Goal: Task Accomplishment & Management: Complete application form

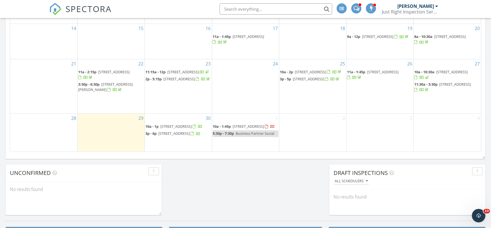
scroll to position [512, 491]
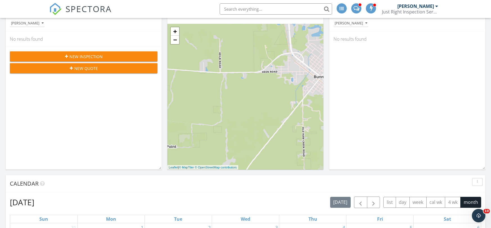
scroll to position [67, 0]
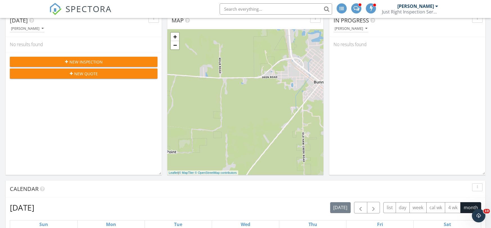
click at [94, 62] on span "New Inspection" at bounding box center [85, 62] width 33 height 6
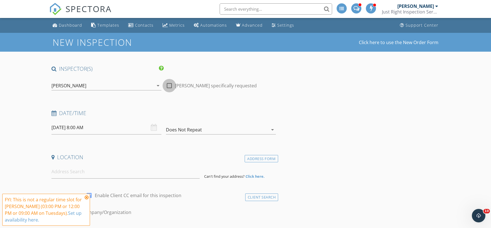
click at [170, 85] on div at bounding box center [170, 86] width 10 height 10
checkbox input "true"
click at [94, 127] on input "[DATE] 8:00 AM" at bounding box center [106, 128] width 110 height 14
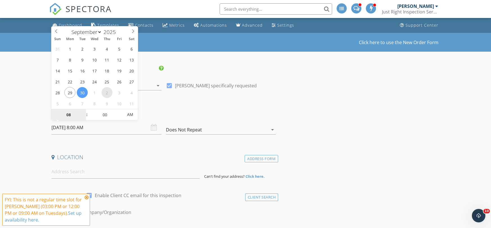
select select "9"
type input "10/02/2025 8:00 AM"
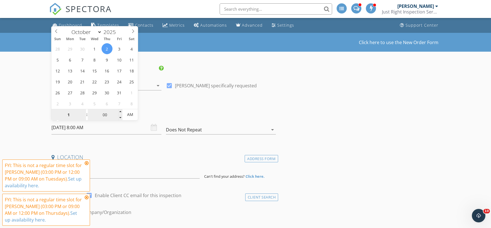
type input "10"
type input "10/02/2025 10:00 AM"
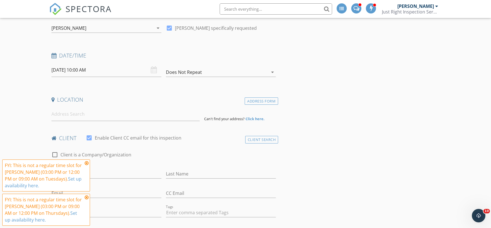
scroll to position [59, 0]
click at [105, 114] on input at bounding box center [125, 113] width 148 height 14
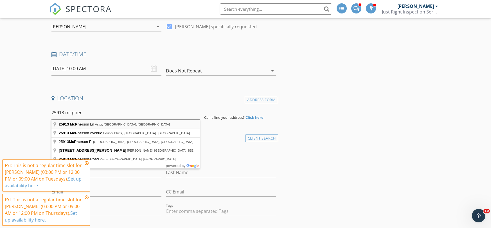
type input "25913 McPherson Ln, Astor, FL, USA"
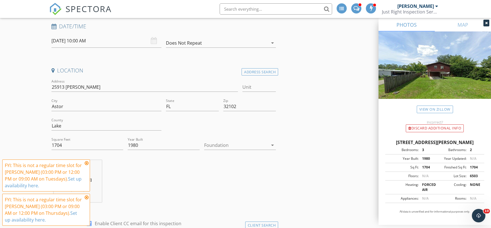
scroll to position [87, 0]
click at [211, 147] on div at bounding box center [236, 145] width 64 height 9
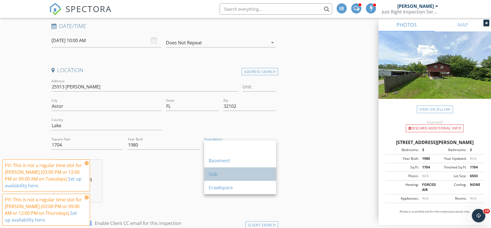
click at [215, 172] on div "Slab" at bounding box center [240, 174] width 63 height 7
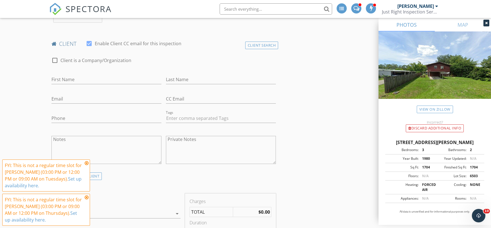
scroll to position [268, 0]
click at [73, 85] on div "First Name" at bounding box center [106, 81] width 110 height 15
click at [74, 78] on input "First Name" at bounding box center [106, 78] width 110 height 9
type input "John"
click at [188, 80] on input "Last Name" at bounding box center [221, 78] width 110 height 9
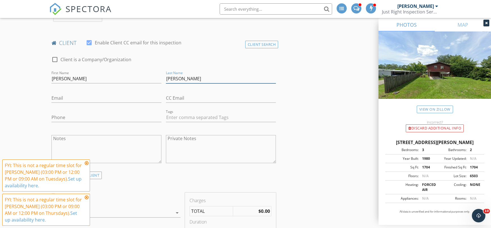
type input "Henning"
click at [100, 94] on input "Email" at bounding box center [106, 98] width 110 height 9
type input "johnhenningrealtor@gmail.com"
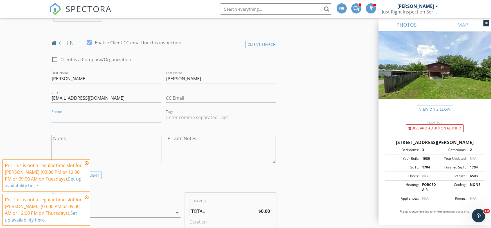
click at [101, 117] on input "Phone" at bounding box center [106, 117] width 110 height 9
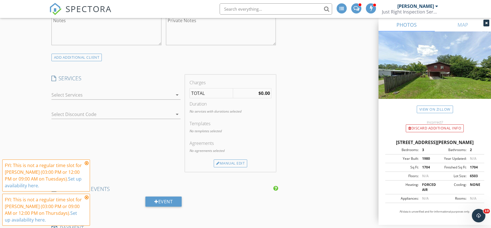
scroll to position [386, 0]
type input "386-690-2543"
click at [177, 96] on icon "arrow_drop_down" at bounding box center [177, 94] width 7 height 7
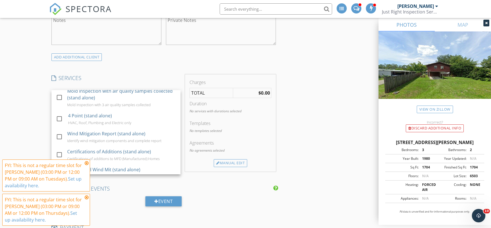
scroll to position [359, 0]
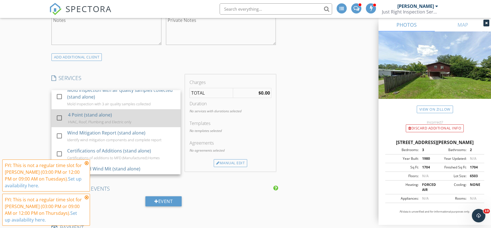
click at [60, 116] on div at bounding box center [60, 118] width 10 height 10
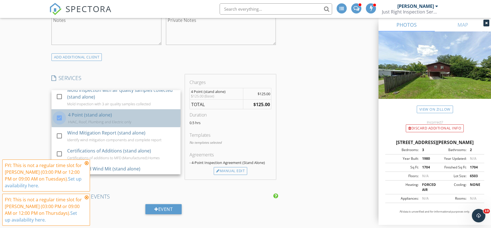
click at [60, 116] on div at bounding box center [60, 118] width 10 height 10
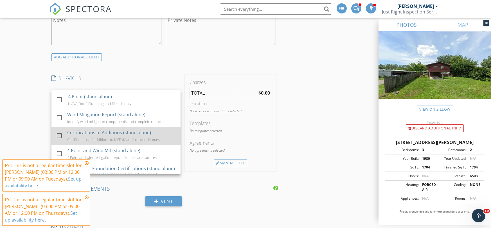
scroll to position [386, 0]
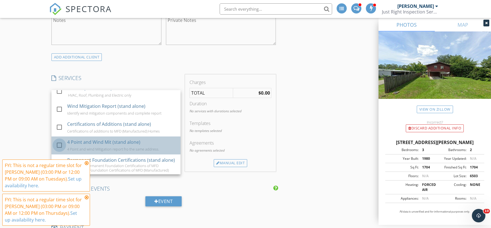
click at [61, 141] on div at bounding box center [60, 146] width 10 height 10
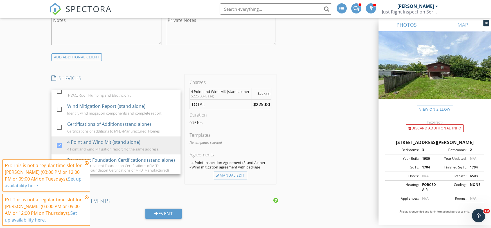
click at [28, 119] on div "New Inspection Click here to use the New Order Form INSPECTOR(S) check_box Greg…" at bounding box center [245, 200] width 491 height 1107
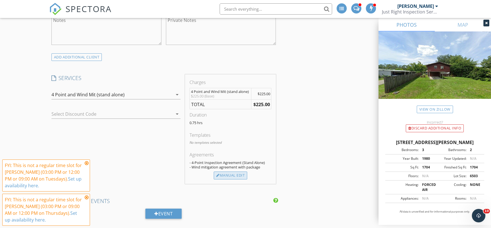
click at [238, 178] on div "Manual Edit" at bounding box center [230, 176] width 33 height 8
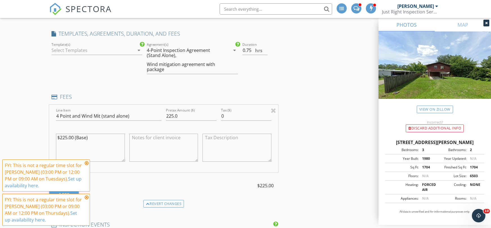
scroll to position [434, 0]
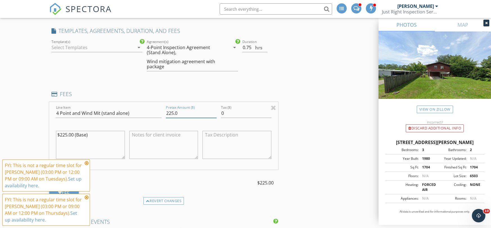
drag, startPoint x: 167, startPoint y: 113, endPoint x: 174, endPoint y: 113, distance: 6.7
click at [174, 113] on input "225.0" at bounding box center [191, 113] width 51 height 9
type input "300.0"
drag, startPoint x: 99, startPoint y: 136, endPoint x: 57, endPoint y: 137, distance: 42.2
click at [57, 137] on textarea "$225.00 (Base)" at bounding box center [90, 145] width 69 height 28
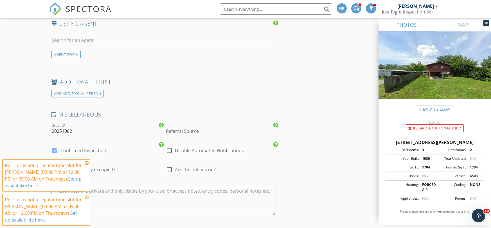
scroll to position [807, 0]
type textarea "2 Kitchens"
click at [113, 130] on input "20251002" at bounding box center [106, 131] width 110 height 9
type input "20251002A John Henning"
click at [192, 132] on input "Referral Source" at bounding box center [221, 131] width 110 height 9
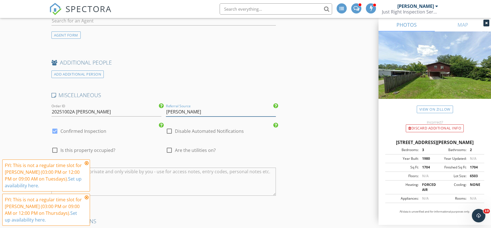
scroll to position [826, 0]
type input "Richard Mock"
click at [58, 150] on div at bounding box center [55, 150] width 10 height 10
checkbox input "true"
click at [170, 152] on div at bounding box center [170, 150] width 10 height 10
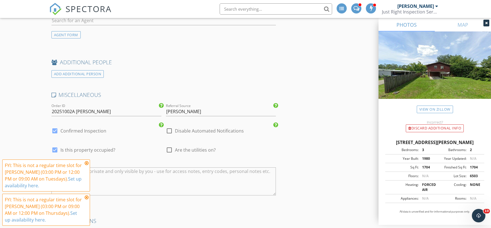
checkbox input "true"
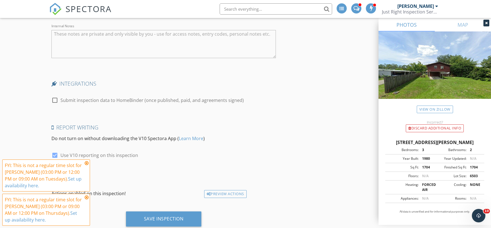
scroll to position [981, 0]
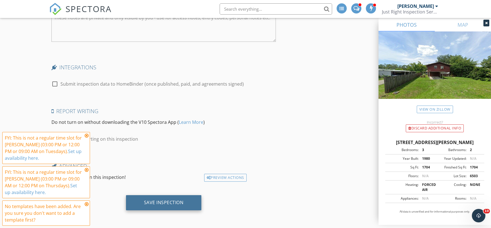
click at [184, 201] on div "Save Inspection" at bounding box center [164, 202] width 76 height 15
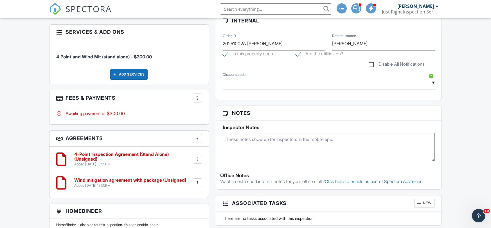
scroll to position [254, 0]
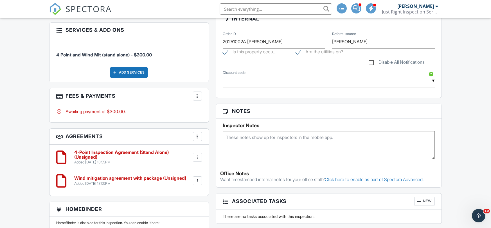
click at [200, 158] on div at bounding box center [198, 158] width 6 height 6
click at [187, 172] on li "Edit" at bounding box center [182, 173] width 32 height 14
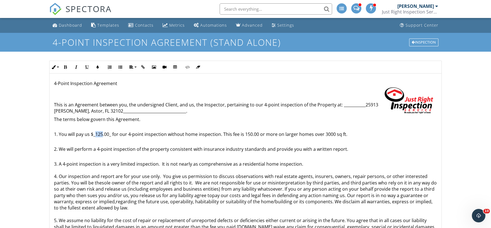
drag, startPoint x: 96, startPoint y: 135, endPoint x: 102, endPoint y: 134, distance: 6.2
click at [102, 134] on p "1. You will pay us $_125.00_ for our 4-point inspection without home inspection…" at bounding box center [245, 131] width 383 height 13
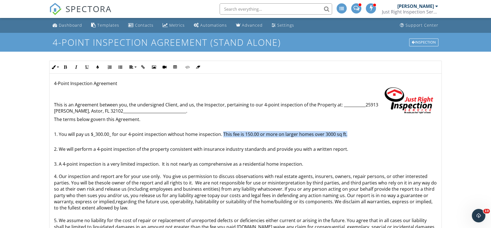
drag, startPoint x: 223, startPoint y: 133, endPoint x: 352, endPoint y: 136, distance: 128.8
click at [352, 136] on p "1. You will pay us $_300.00_ for our 4-point inspection without home inspection…" at bounding box center [245, 131] width 383 height 13
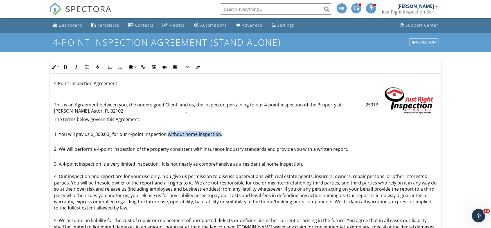
drag, startPoint x: 168, startPoint y: 136, endPoint x: 218, endPoint y: 136, distance: 49.8
click at [218, 136] on p "1. You will pay us $_300.00_ for our 4-point inspection without home inspection." at bounding box center [245, 131] width 383 height 13
click at [196, 135] on p "1. You will pay us $_300.00_ for our 4-point inspection with Wind Mit package." at bounding box center [245, 131] width 383 height 13
click at [233, 136] on p "1. You will pay us $_300.00_ for our 4-point inspection with Wind Mitigation pa…" at bounding box center [245, 131] width 383 height 13
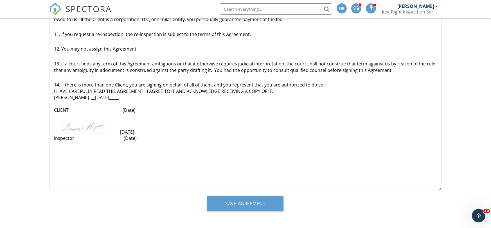
scroll to position [110, 0]
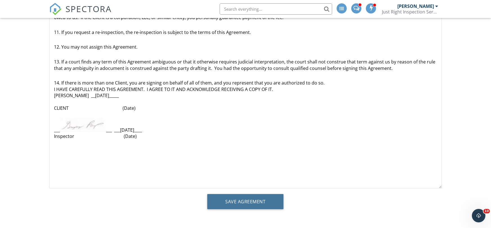
click at [262, 195] on input "Save Agreement" at bounding box center [245, 201] width 76 height 15
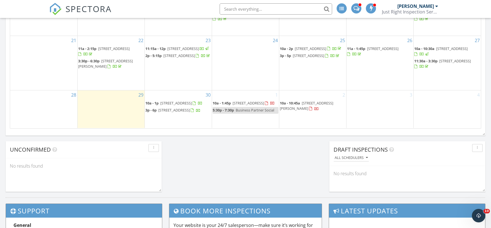
scroll to position [388, 0]
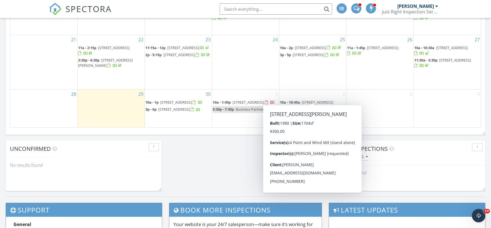
click at [328, 100] on span "25913 McPherson Ln, Astor 32102" at bounding box center [306, 105] width 53 height 10
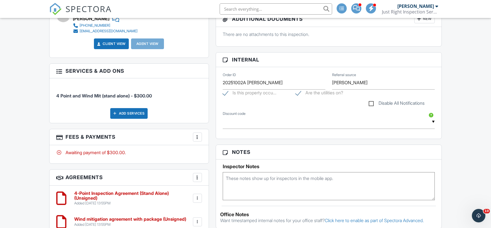
scroll to position [216, 0]
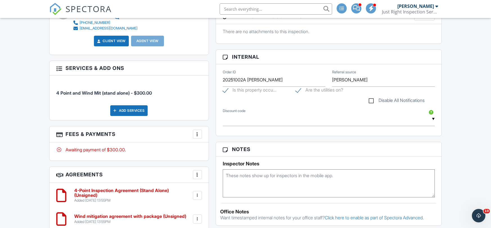
click at [195, 136] on div at bounding box center [198, 135] width 6 height 6
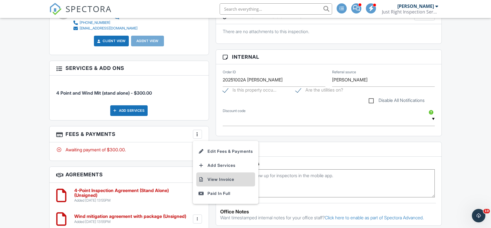
click at [219, 181] on li "View Invoice" at bounding box center [225, 180] width 59 height 14
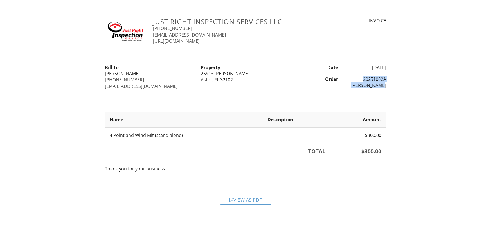
drag, startPoint x: 353, startPoint y: 78, endPoint x: 385, endPoint y: 85, distance: 32.9
click at [385, 85] on div "20251002A [PERSON_NAME]" at bounding box center [365, 82] width 48 height 13
drag, startPoint x: 268, startPoint y: 75, endPoint x: 202, endPoint y: 75, distance: 66.1
click at [202, 75] on div "25913 [PERSON_NAME]" at bounding box center [245, 74] width 89 height 6
copy div "25913 [PERSON_NAME]"
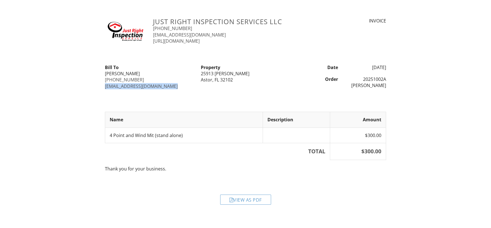
drag, startPoint x: 185, startPoint y: 87, endPoint x: 105, endPoint y: 88, distance: 80.2
click at [105, 88] on div "johnhenningrealtor@gmail.com" at bounding box center [149, 86] width 89 height 6
copy link "johnhenningrealtor@gmail.com"
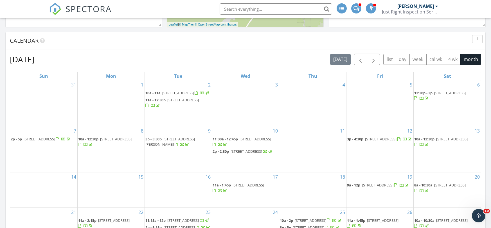
scroll to position [212, 0]
